Goal: Information Seeking & Learning: Find specific fact

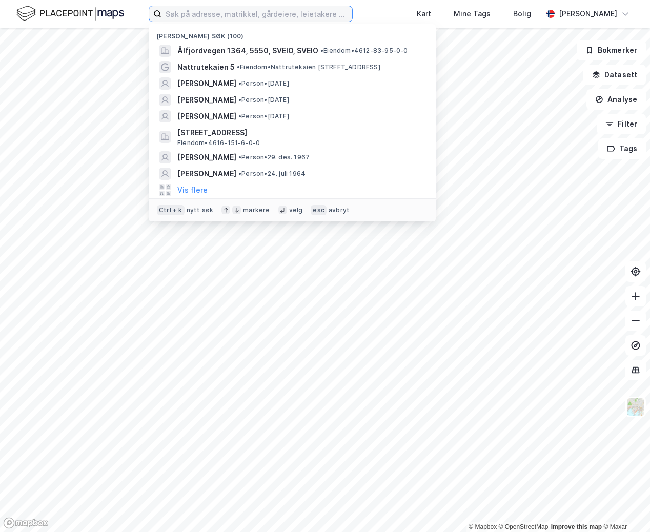
click at [257, 15] on input at bounding box center [257, 13] width 191 height 15
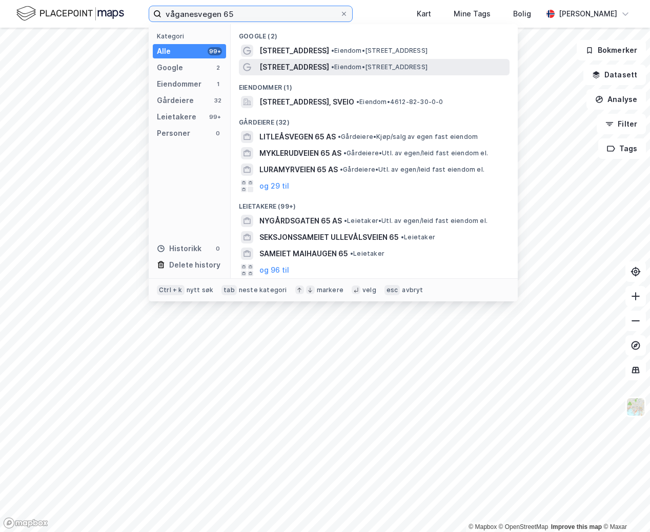
type input "våganesvegen 65"
click at [288, 64] on span "[STREET_ADDRESS]" at bounding box center [294, 67] width 70 height 12
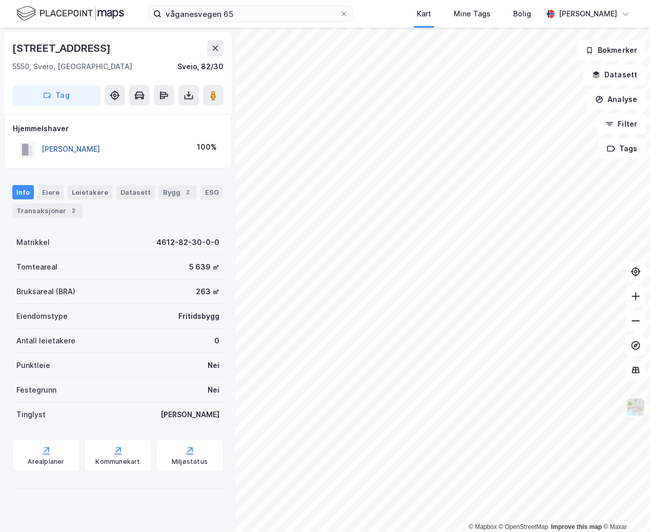
click at [0, 0] on button "[PERSON_NAME]" at bounding box center [0, 0] width 0 height 0
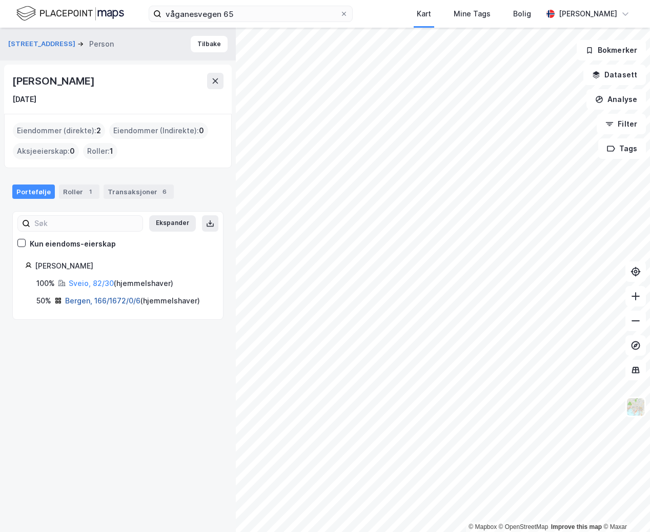
click at [90, 301] on link "Bergen, 166/1672/0/6" at bounding box center [102, 300] width 75 height 9
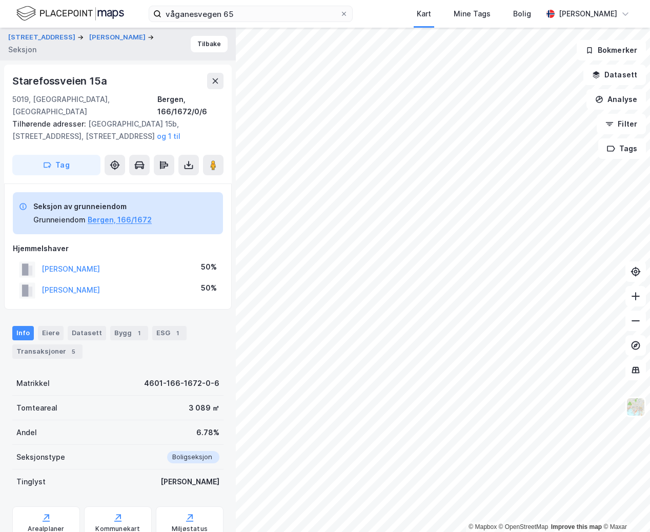
click at [11, 78] on div "[STREET_ADDRESS], 166/1672/0/6 Tilhørende adresser: [STREET_ADDRESS], [STREET_A…" at bounding box center [118, 124] width 228 height 119
drag, startPoint x: 14, startPoint y: 80, endPoint x: 109, endPoint y: 74, distance: 95.6
click at [109, 74] on div "Starefossveien 15a" at bounding box center [117, 81] width 211 height 16
copy div "Starefossveien 15a"
